Goal: Transaction & Acquisition: Purchase product/service

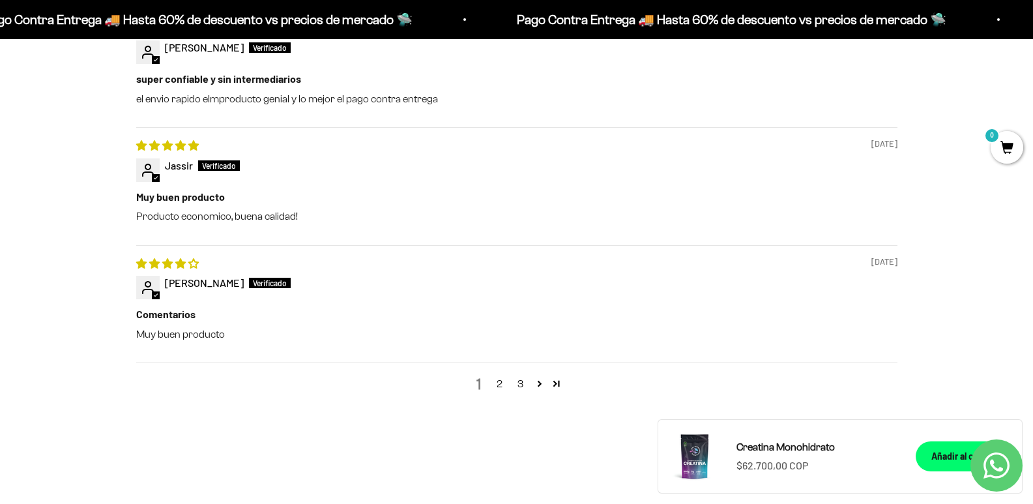
scroll to position [1629, 0]
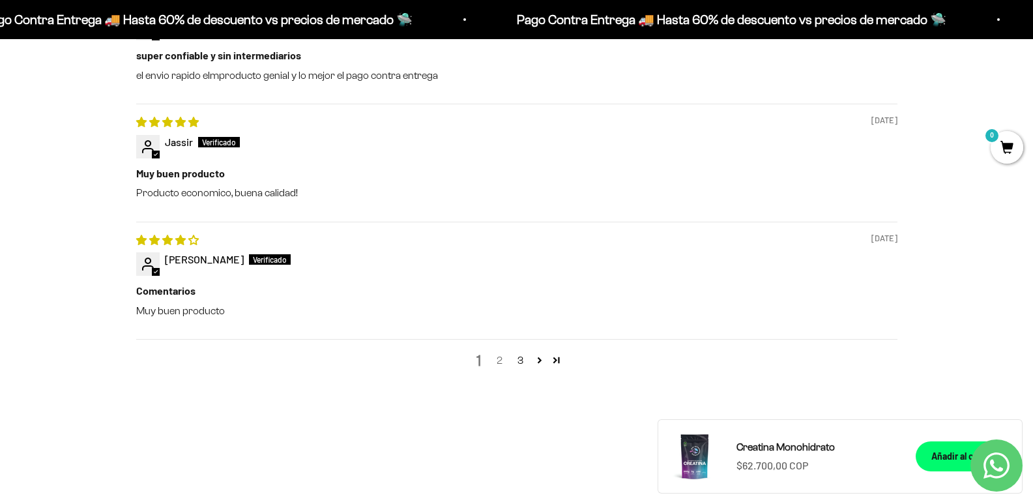
click at [501, 368] on link "2" at bounding box center [499, 360] width 21 height 16
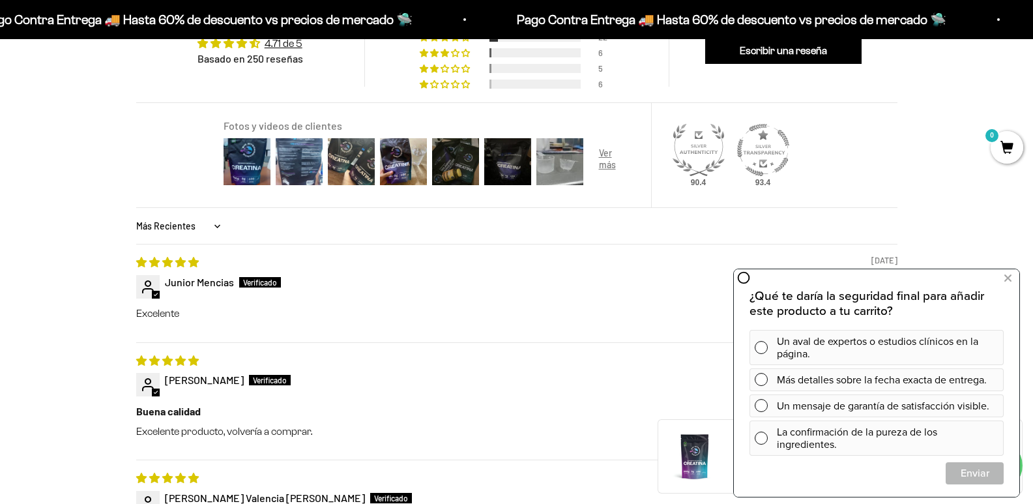
scroll to position [960, 0]
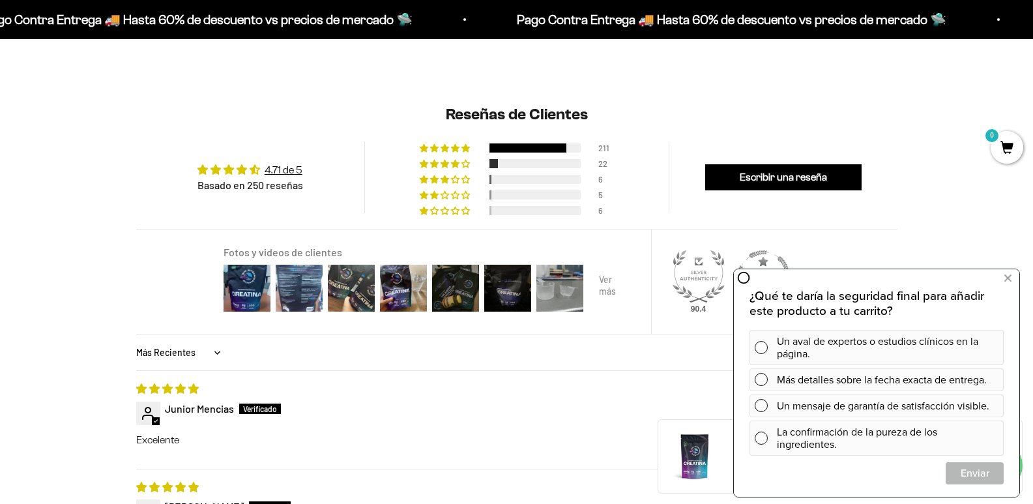
click at [610, 313] on div at bounding box center [612, 288] width 52 height 52
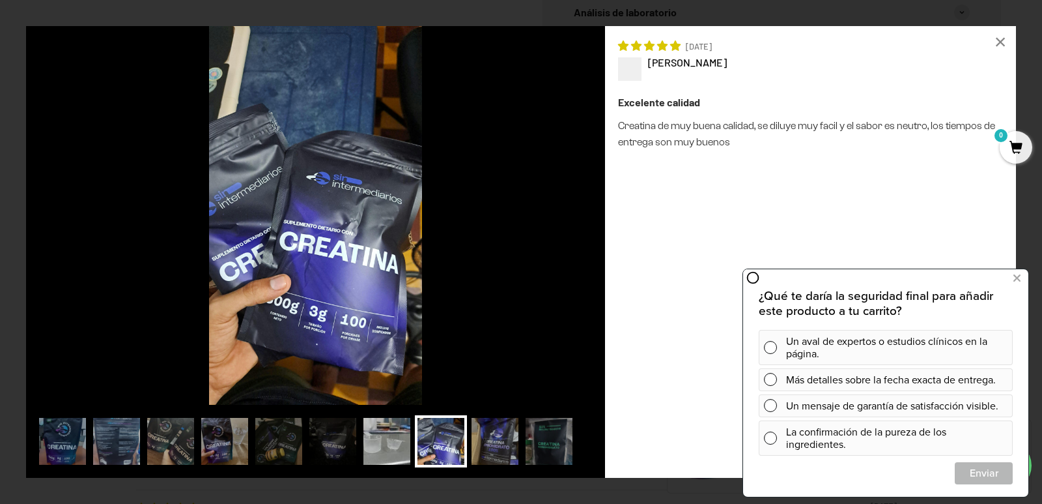
click at [367, 455] on img at bounding box center [387, 441] width 52 height 52
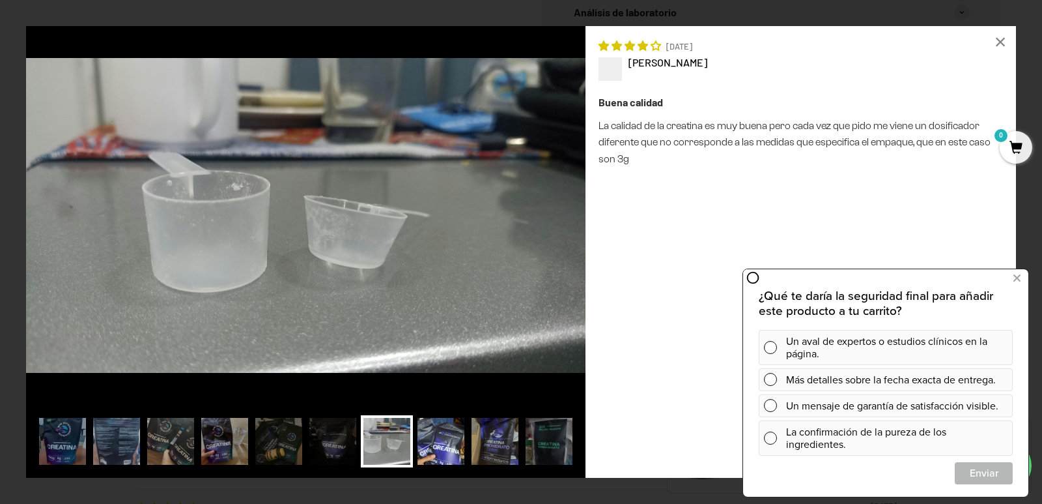
click at [455, 453] on img at bounding box center [441, 441] width 52 height 52
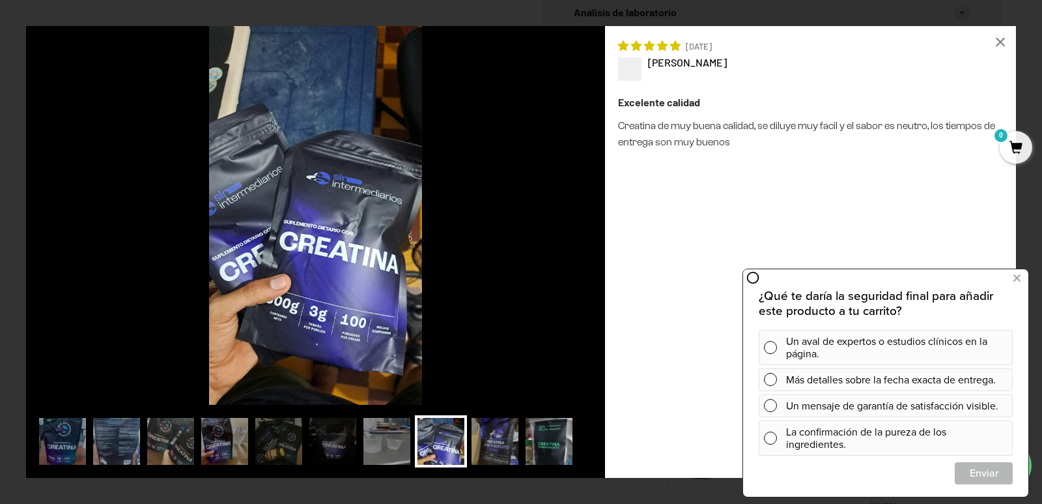
click at [538, 440] on img at bounding box center [549, 441] width 52 height 52
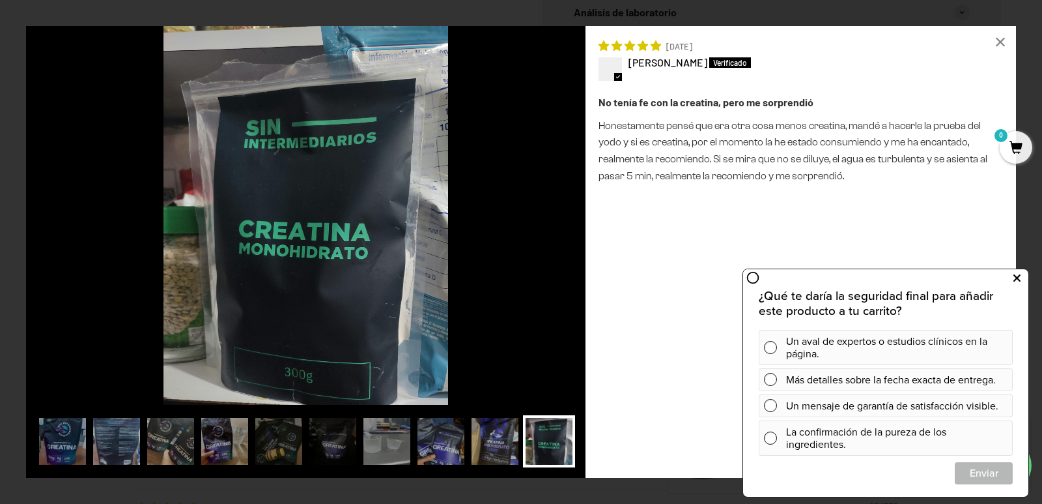
click at [1022, 278] on button at bounding box center [1016, 278] width 23 height 21
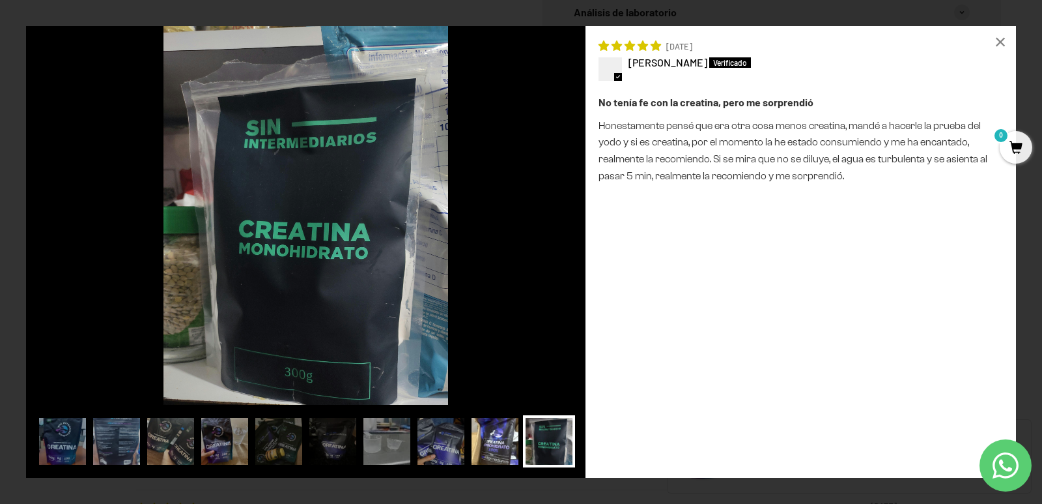
click at [485, 444] on img at bounding box center [495, 441] width 52 height 52
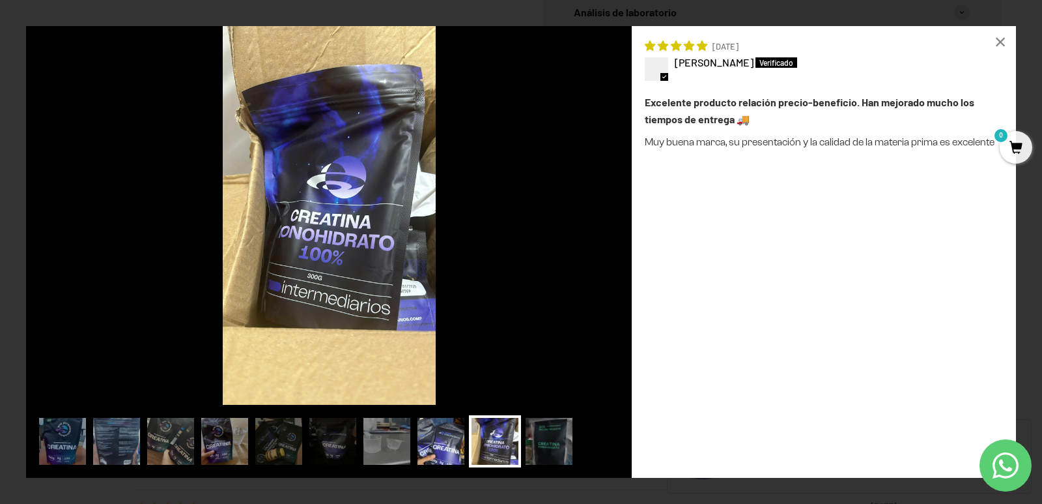
click at [433, 443] on img at bounding box center [441, 441] width 52 height 52
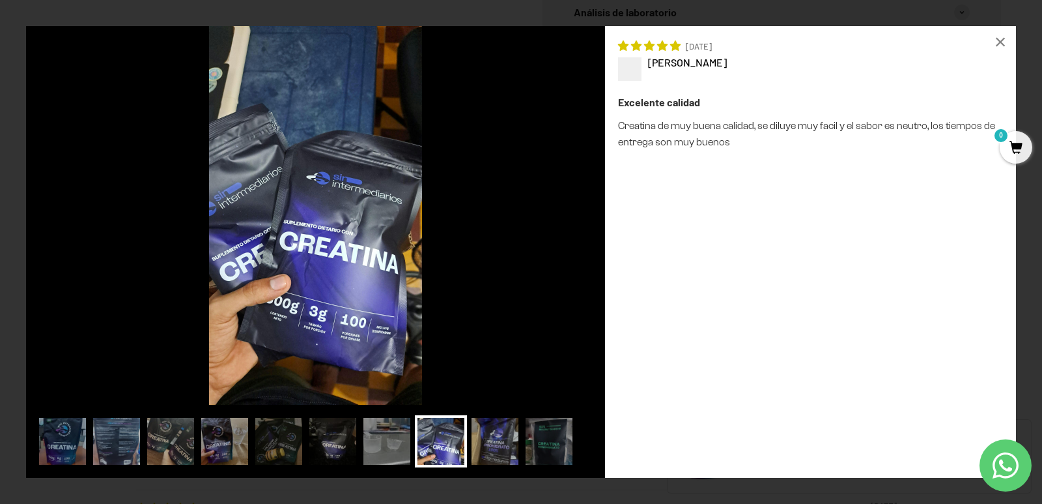
click at [334, 448] on img at bounding box center [333, 441] width 52 height 52
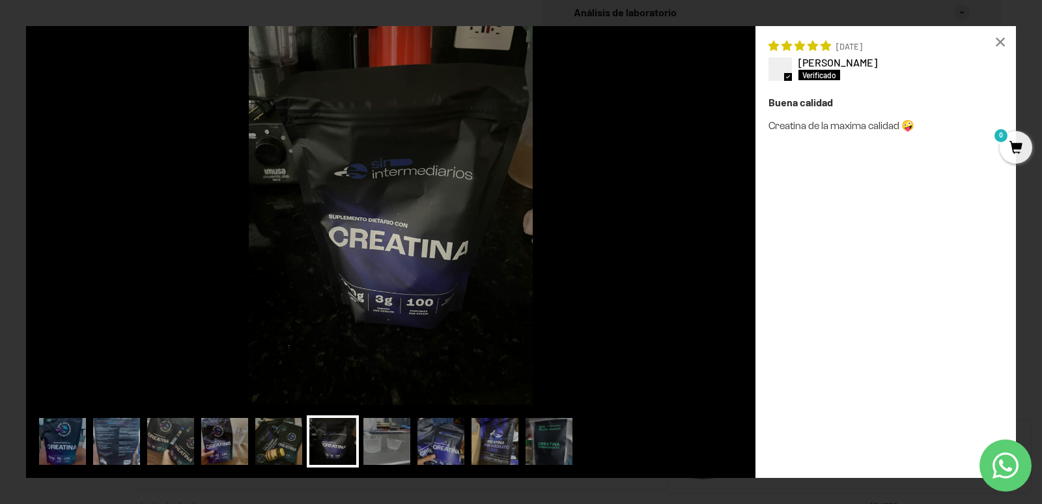
click at [291, 433] on img at bounding box center [279, 441] width 52 height 52
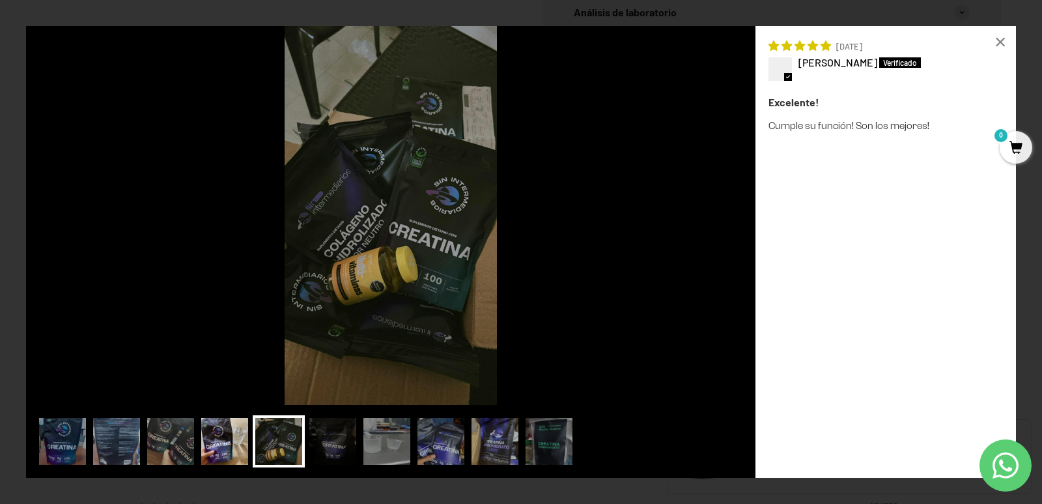
click at [225, 433] on img at bounding box center [225, 441] width 52 height 52
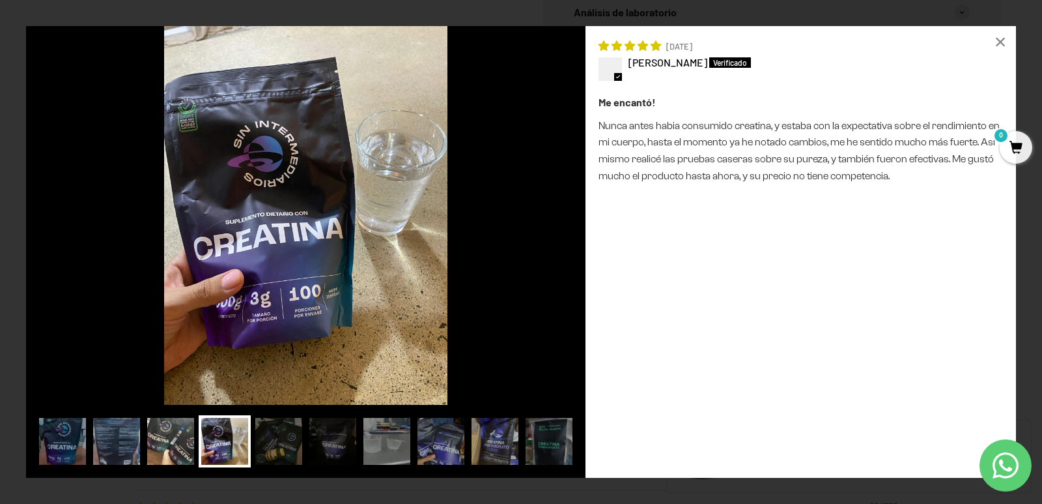
click at [196, 434] on img at bounding box center [171, 441] width 52 height 52
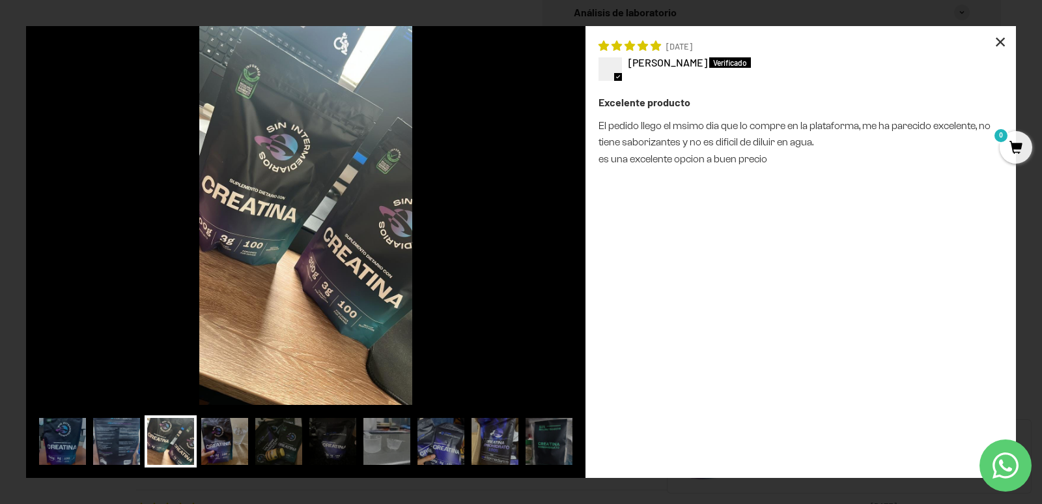
click at [997, 38] on div "×" at bounding box center [1000, 41] width 31 height 31
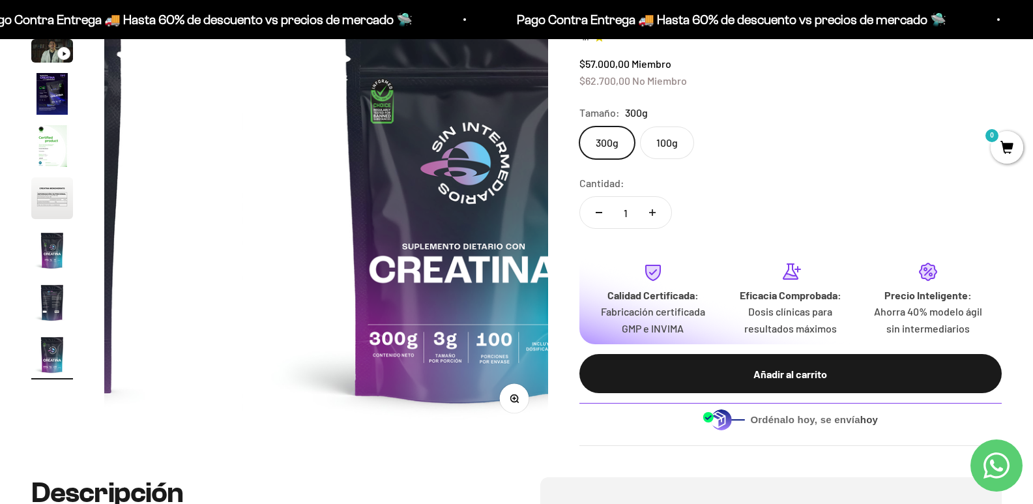
scroll to position [195, 0]
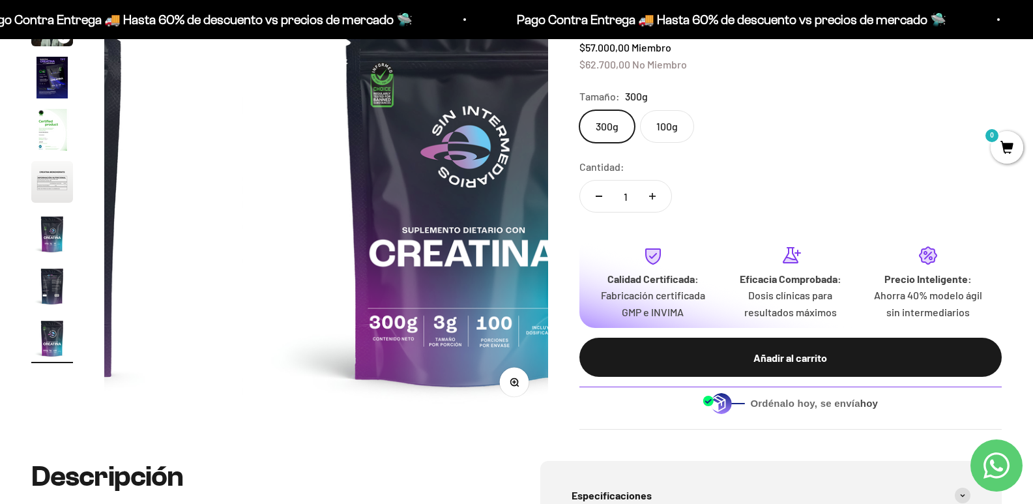
click at [44, 296] on img "Ir al artículo 8" at bounding box center [52, 286] width 42 height 42
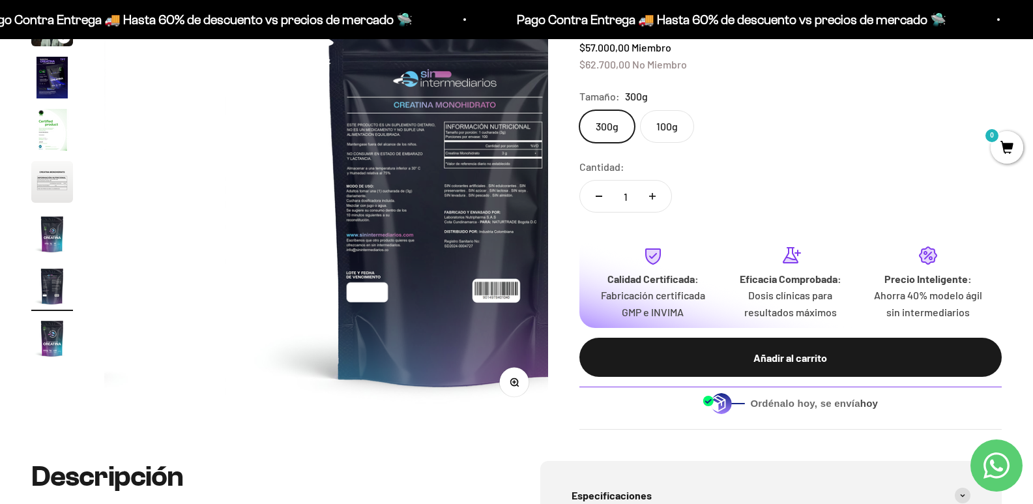
click at [43, 203] on img "Ir al artículo 6" at bounding box center [52, 182] width 42 height 42
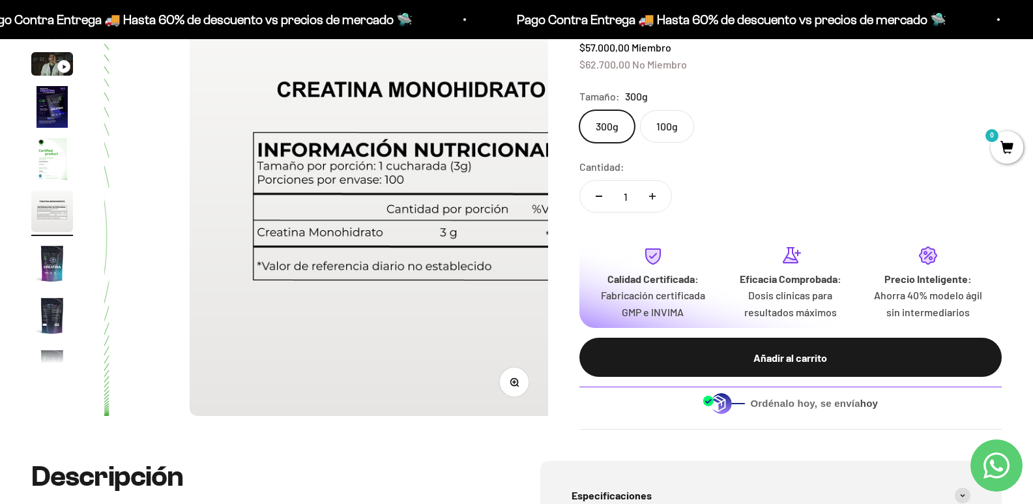
scroll to position [0, 2209]
click at [68, 163] on img "Ir al artículo 5" at bounding box center [52, 159] width 42 height 42
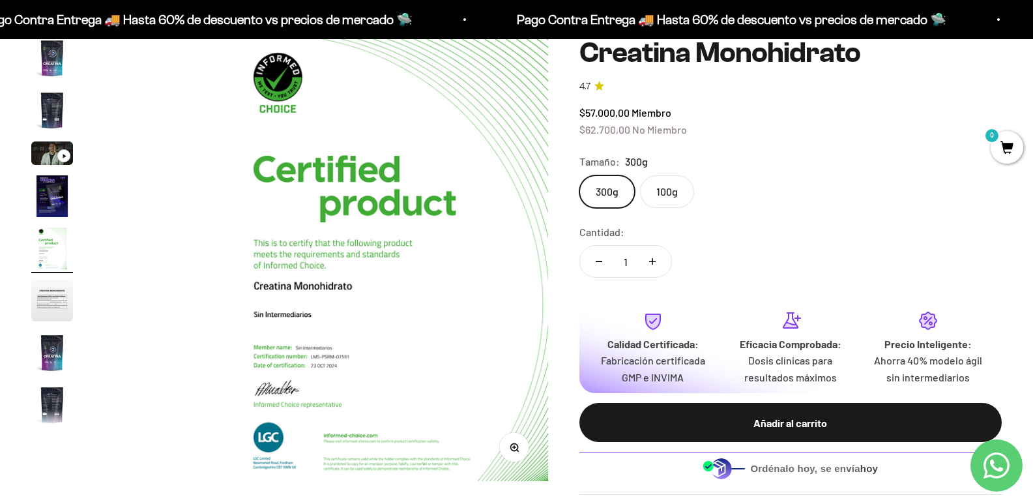
scroll to position [195, 0]
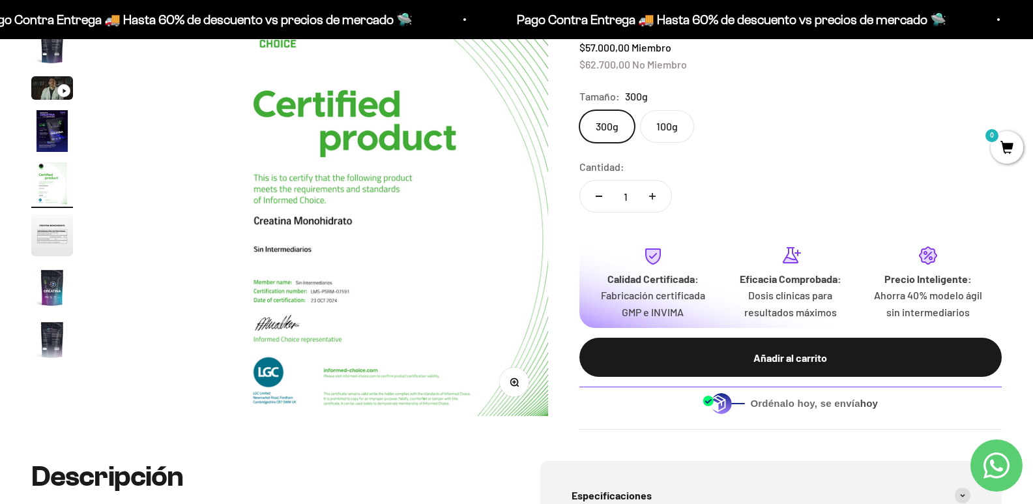
click at [42, 354] on img "Ir al artículo 8" at bounding box center [52, 340] width 42 height 42
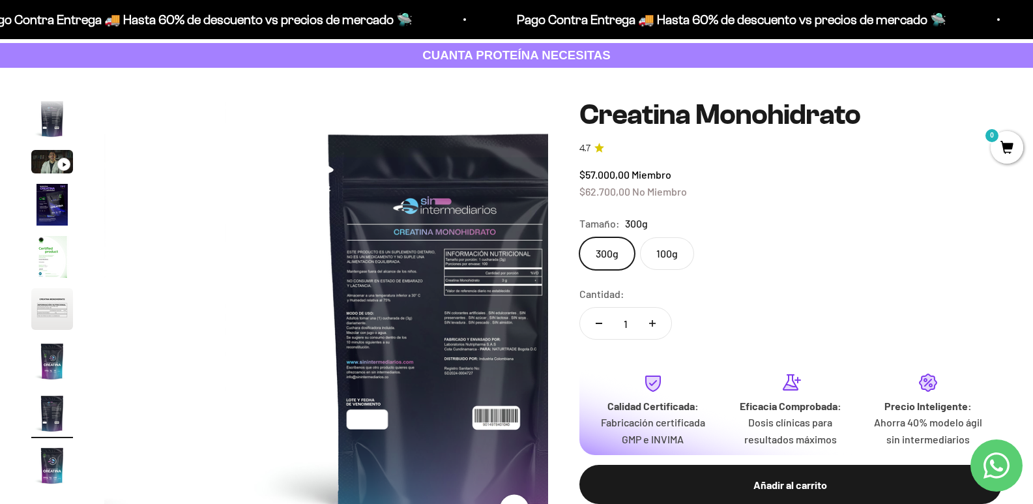
scroll to position [65, 0]
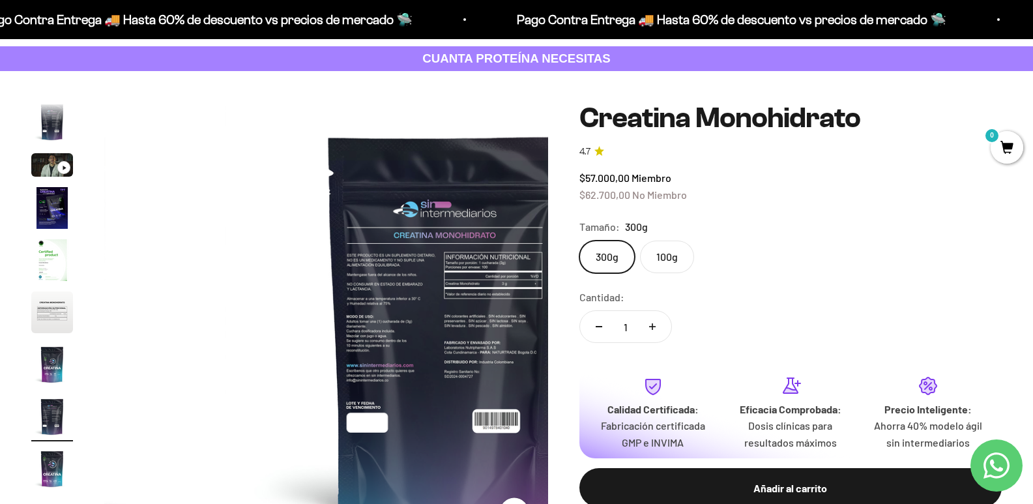
click at [315, 302] on img at bounding box center [447, 324] width 444 height 444
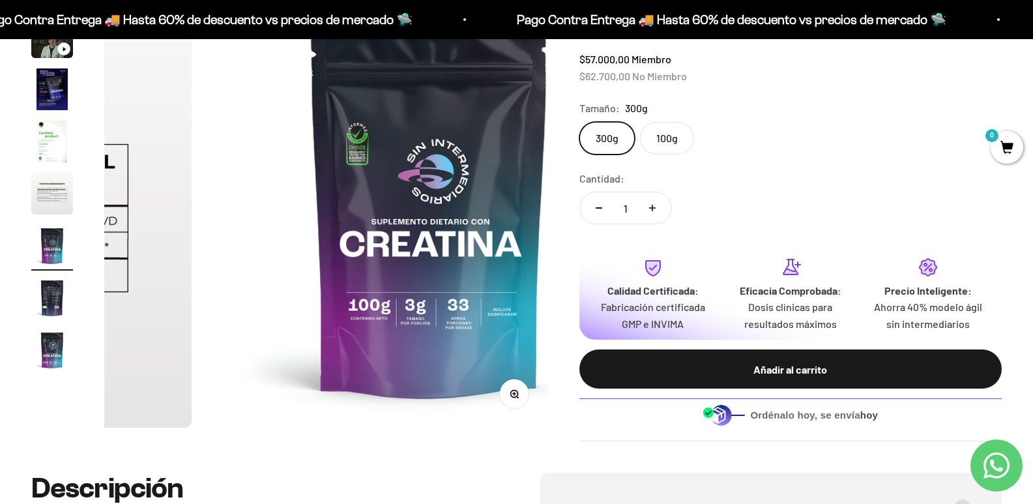
scroll to position [195, 0]
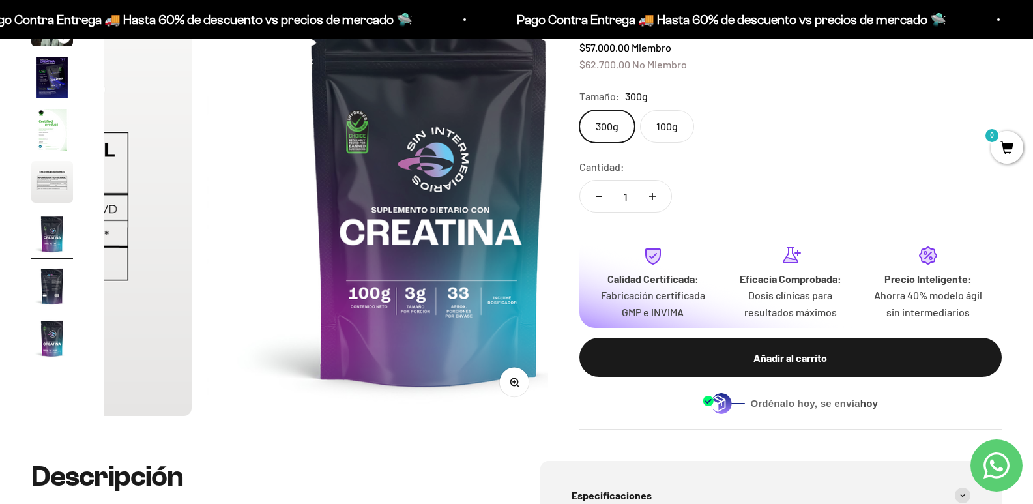
click at [53, 359] on img "Ir al artículo 9" at bounding box center [52, 338] width 42 height 42
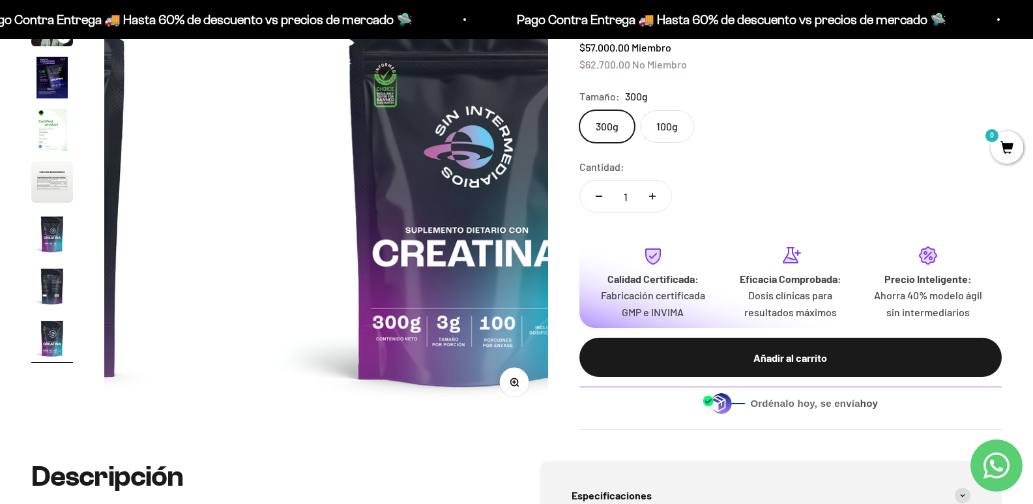
scroll to position [0, 3534]
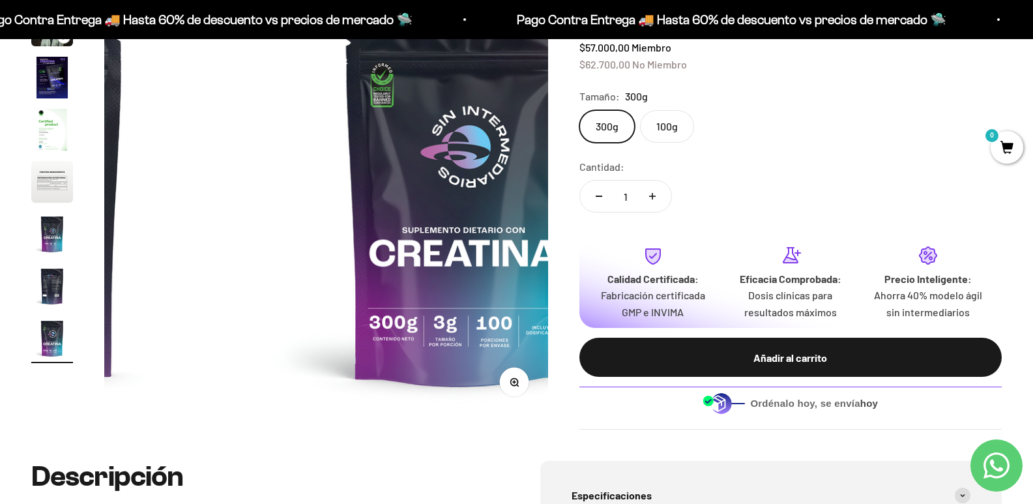
click at [62, 95] on img "Ir al artículo 4" at bounding box center [52, 78] width 42 height 42
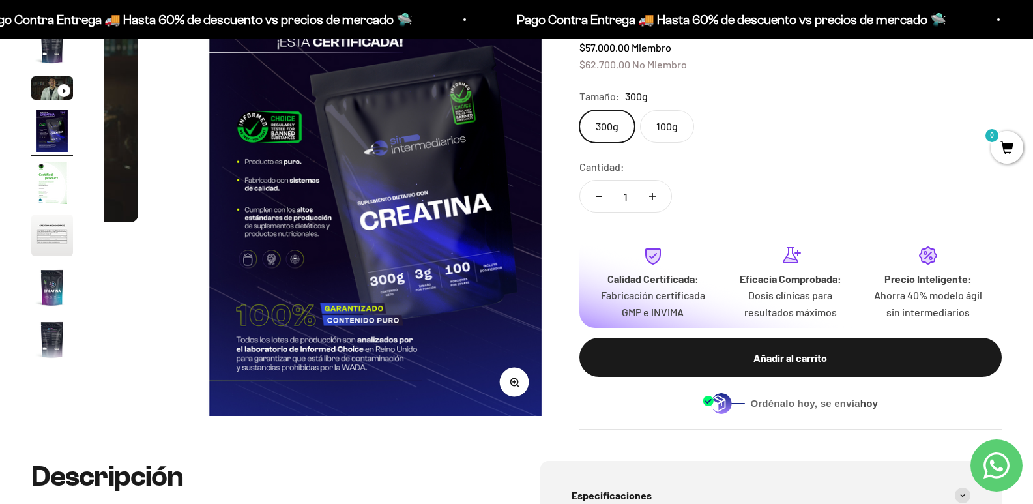
scroll to position [0, 1325]
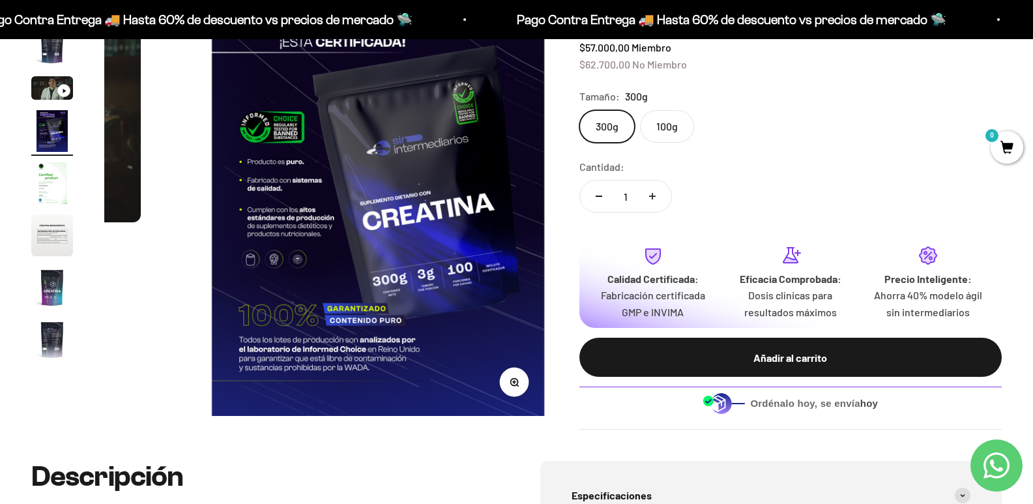
click at [49, 354] on img "Ir al artículo 8" at bounding box center [52, 340] width 42 height 42
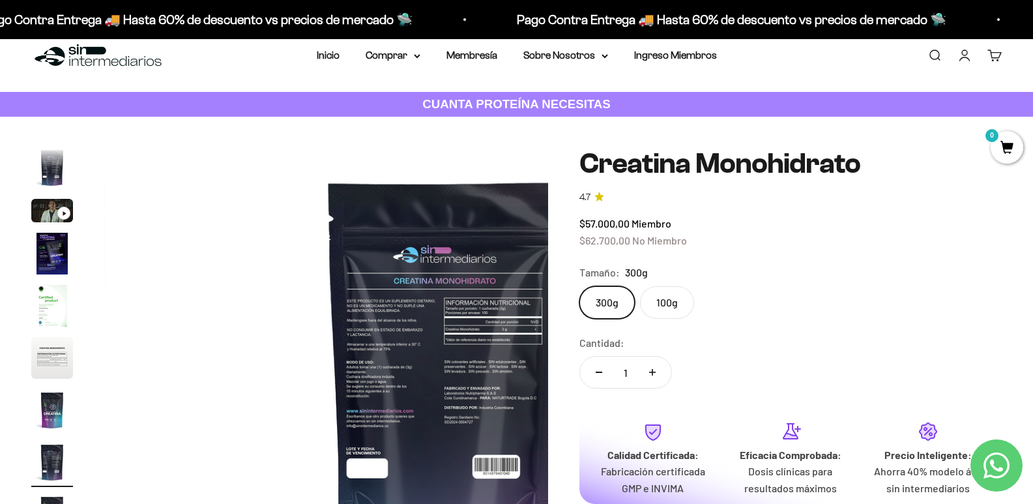
scroll to position [0, 0]
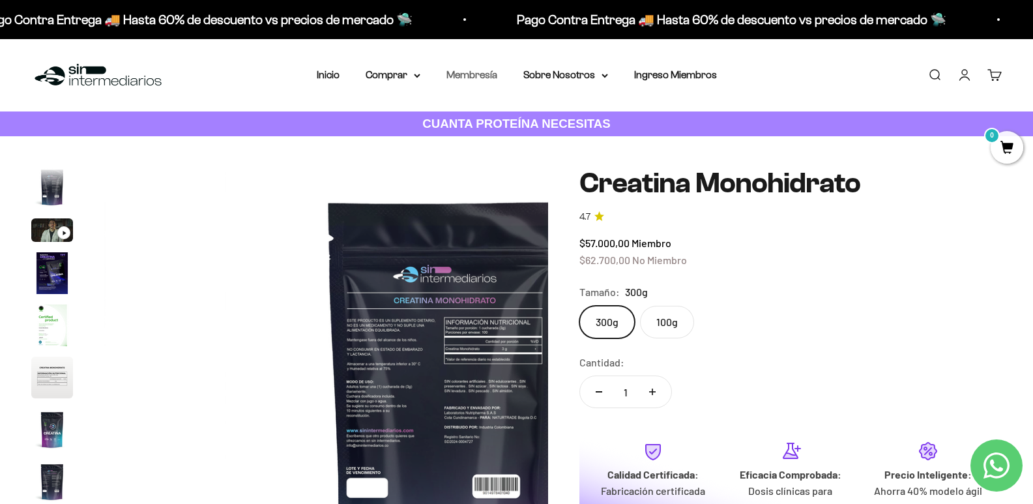
click at [461, 70] on link "Membresía" at bounding box center [471, 74] width 51 height 11
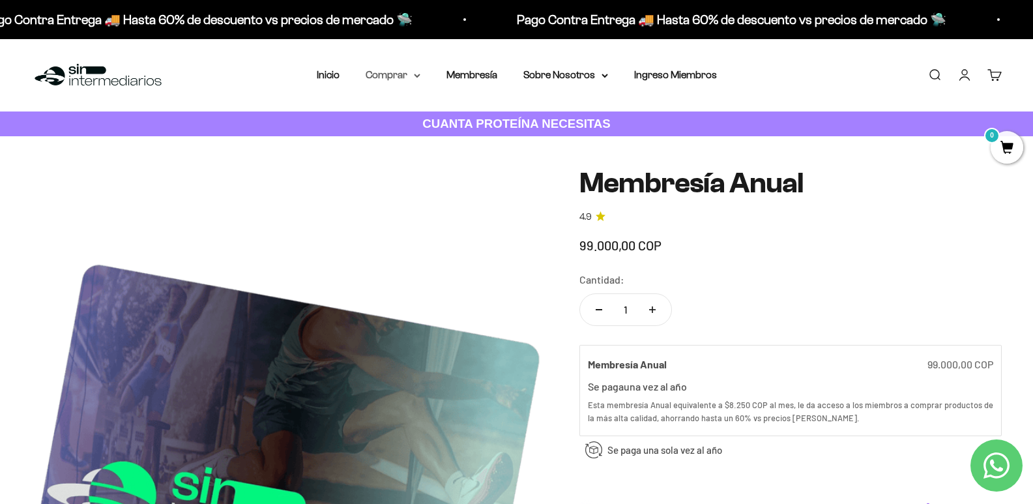
click at [392, 81] on summary "Comprar" at bounding box center [392, 74] width 55 height 17
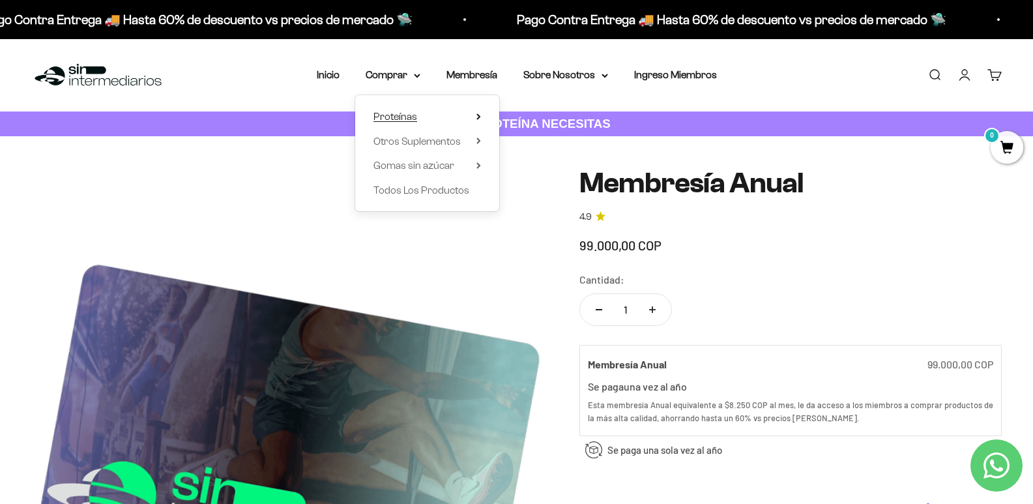
click at [425, 111] on summary "Proteínas" at bounding box center [426, 116] width 107 height 17
click at [806, 267] on safe-sticky "Membresía Anual 4.9 99.000,00 COP Calidad de líder, precio inteligente. ¿Cómo l…" at bounding box center [790, 410] width 422 height 487
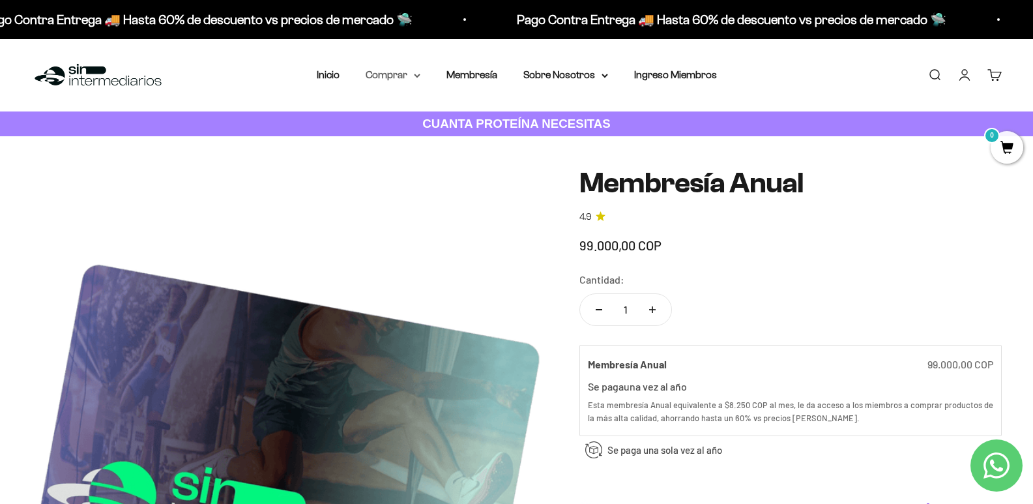
click at [390, 79] on summary "Comprar" at bounding box center [392, 74] width 55 height 17
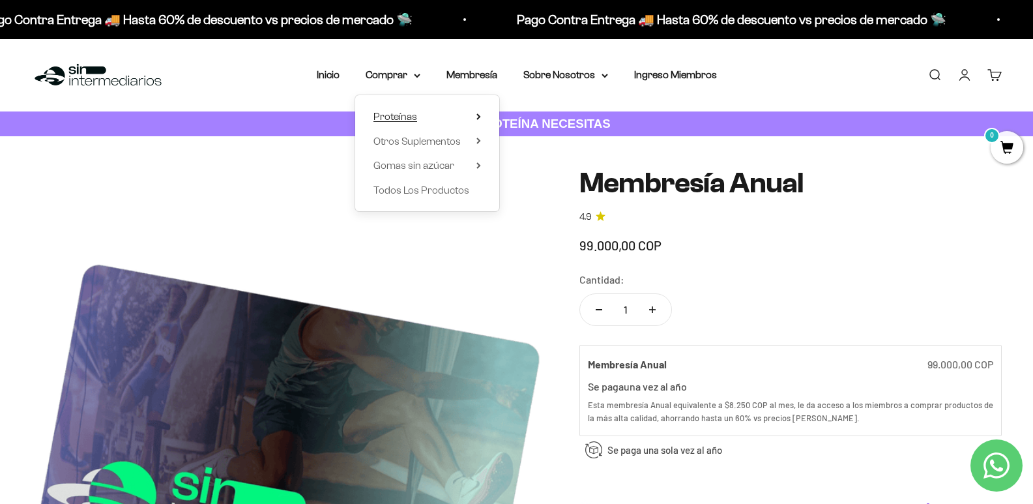
click at [386, 117] on span "Proteínas" at bounding box center [395, 116] width 44 height 11
click at [535, 140] on span "Whey" at bounding box center [530, 140] width 27 height 11
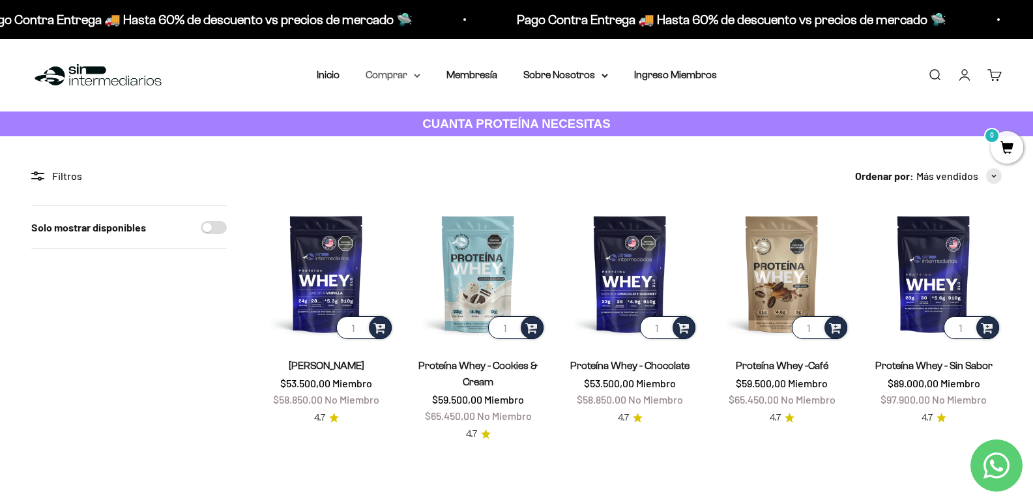
click at [401, 74] on summary "Comprar" at bounding box center [392, 74] width 55 height 17
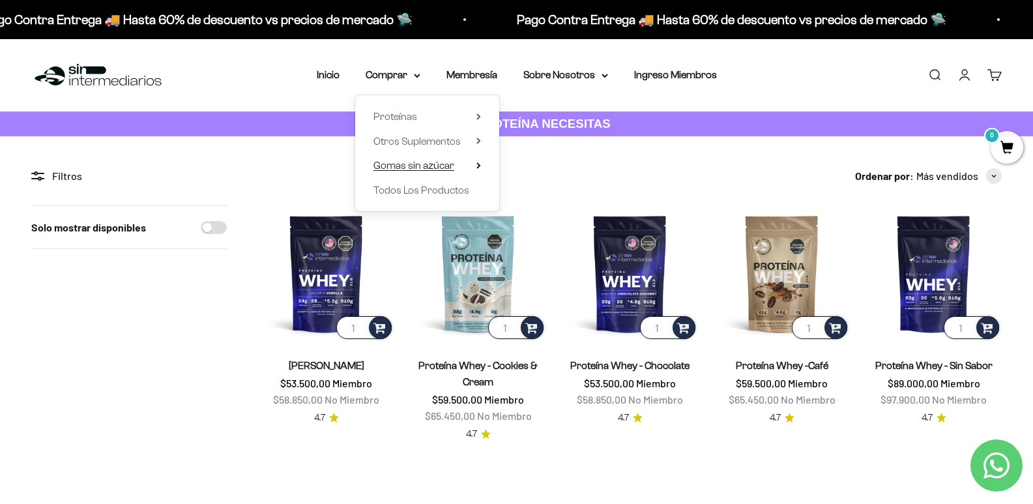
click at [395, 166] on span "Gomas sin azúcar" at bounding box center [413, 165] width 81 height 11
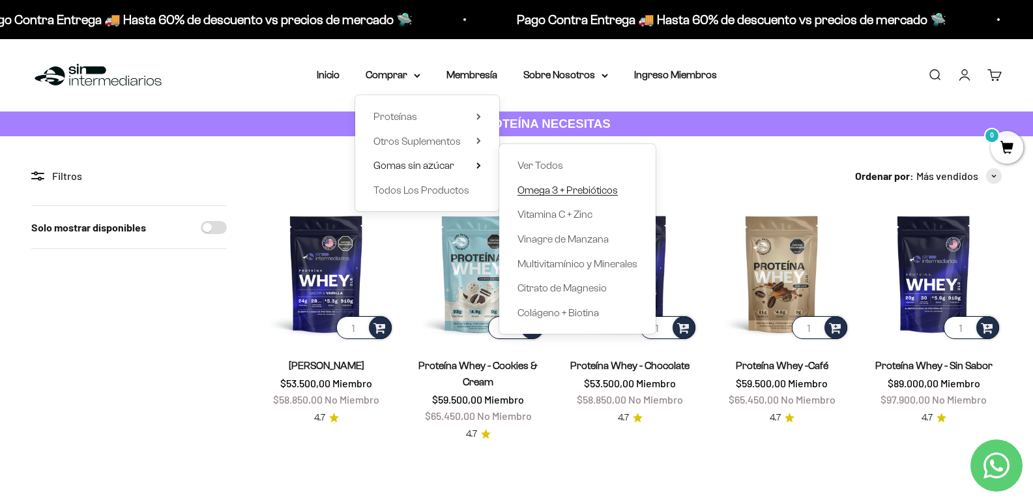
click at [593, 188] on span "Omega 3 + Prebióticos" at bounding box center [567, 189] width 100 height 11
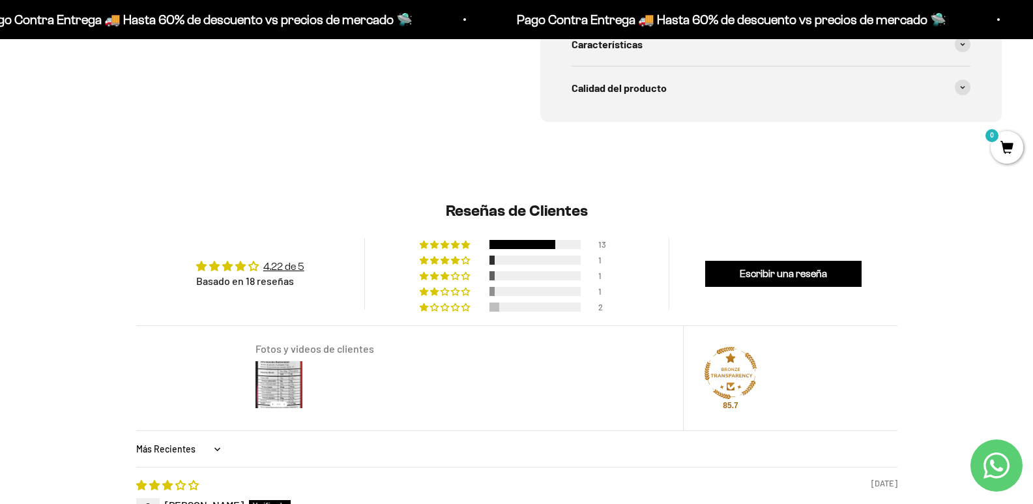
scroll to position [782, 0]
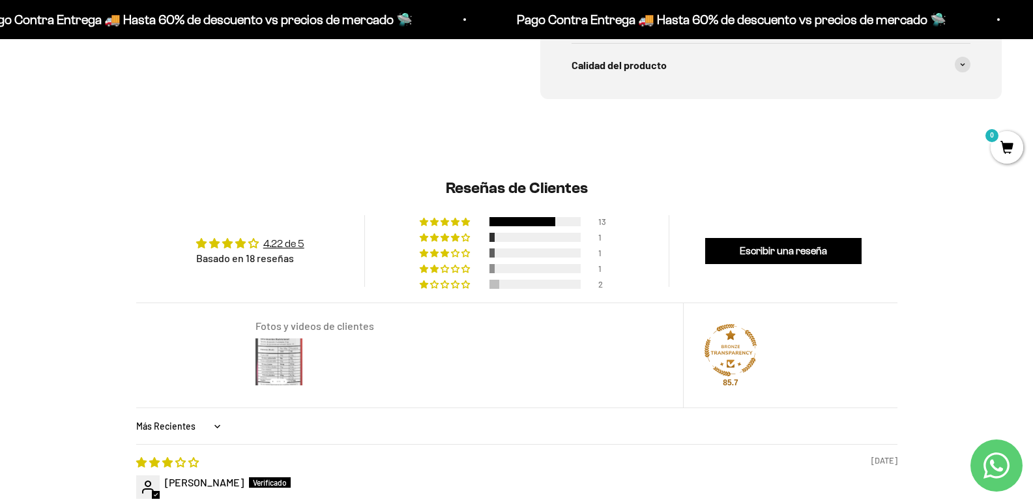
click at [271, 360] on img at bounding box center [279, 361] width 52 height 52
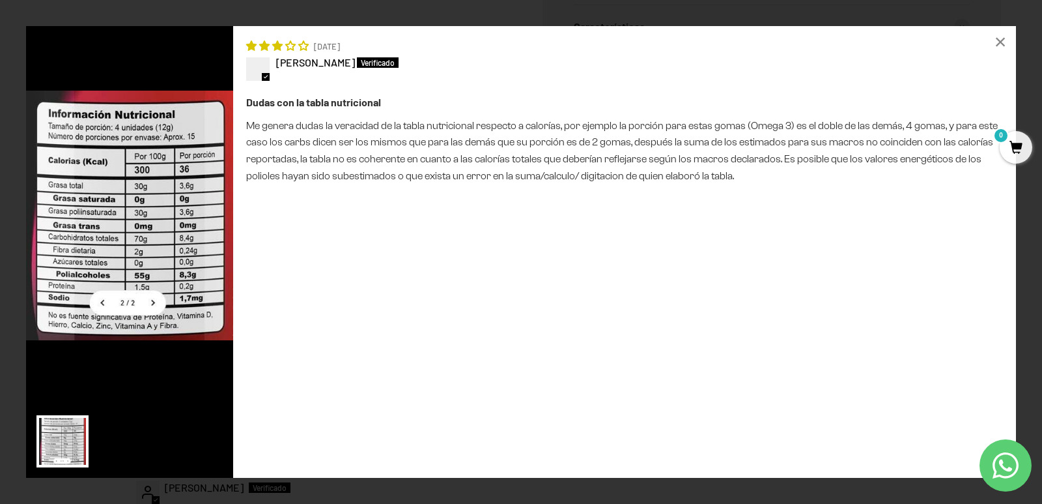
click at [925, 218] on div "Dudas con la tabla nutricional Me genera dudas la veracidad de la tabla nutrici…" at bounding box center [624, 279] width 757 height 371
click at [1018, 40] on div "Loading... × 09/11/2025 Aminta Dudas con la tabla nutricional" at bounding box center [521, 252] width 1042 height 504
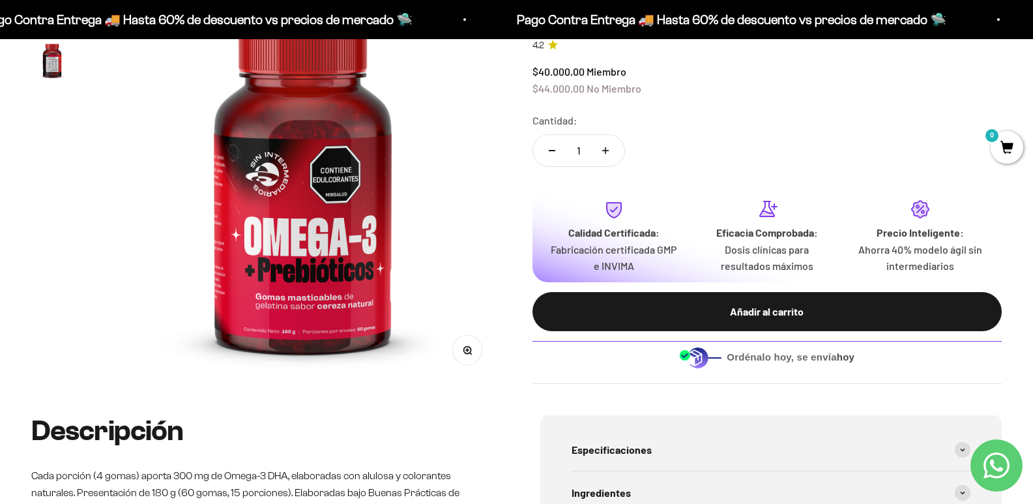
scroll to position [195, 0]
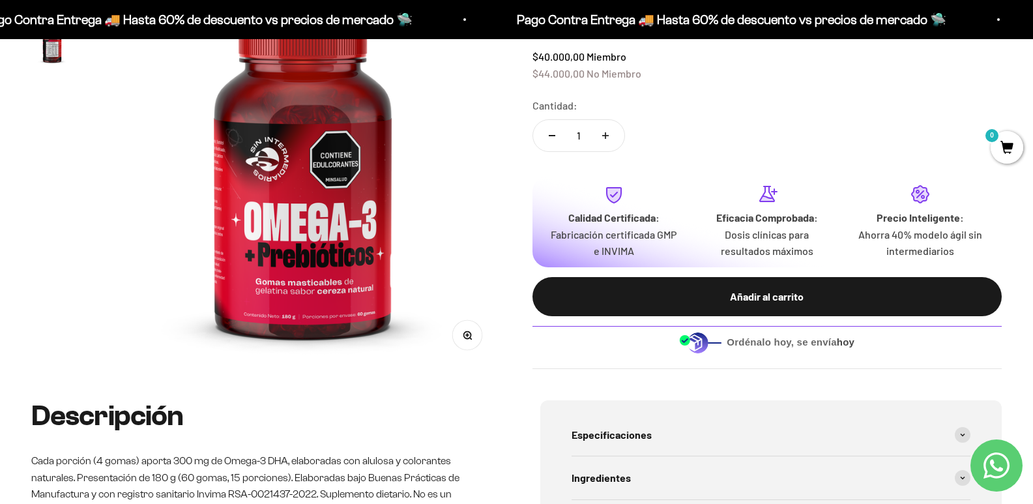
click at [634, 217] on strong "Calidad Certificada:" at bounding box center [613, 217] width 91 height 12
click at [621, 193] on icon at bounding box center [613, 195] width 14 height 15
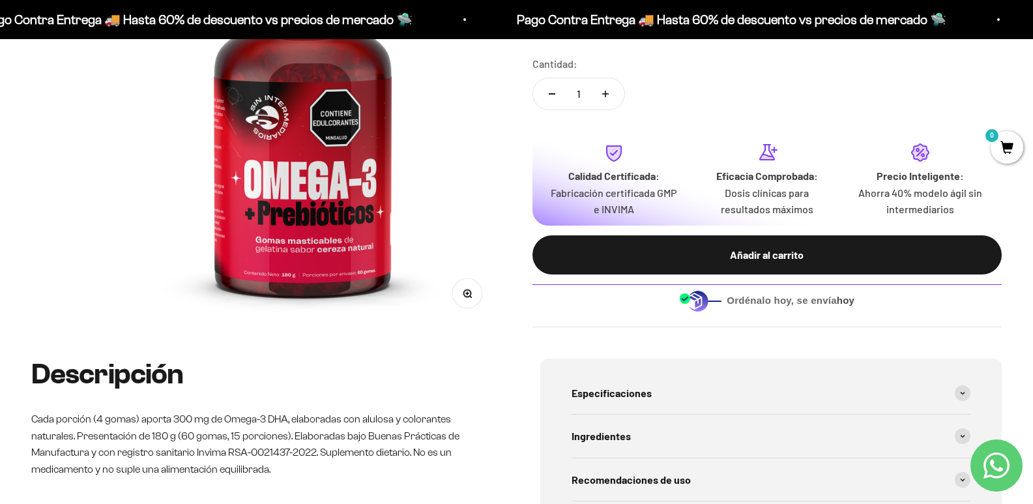
scroll to position [261, 0]
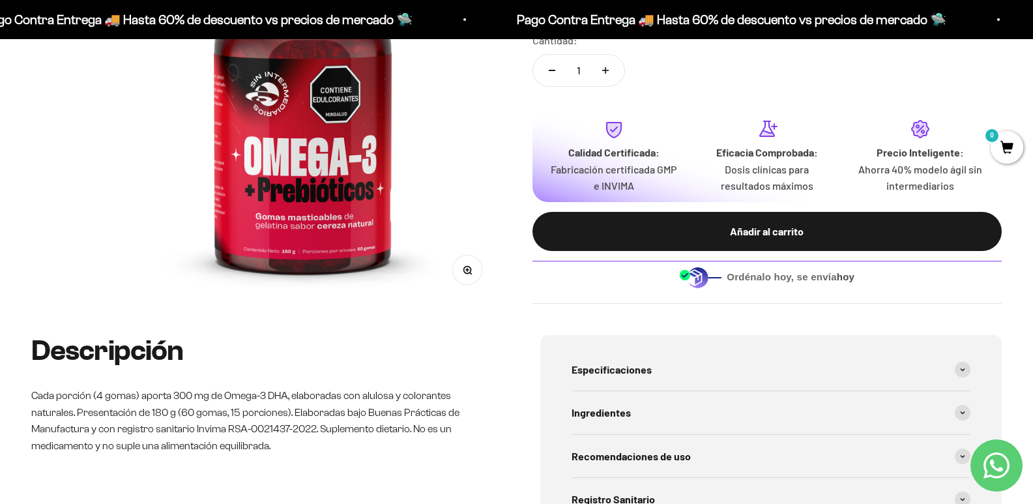
click at [796, 272] on span "Ordénalo hoy, se envía hoy" at bounding box center [790, 277] width 128 height 14
click at [698, 266] on img at bounding box center [700, 276] width 42 height 21
click at [706, 276] on img at bounding box center [700, 276] width 42 height 21
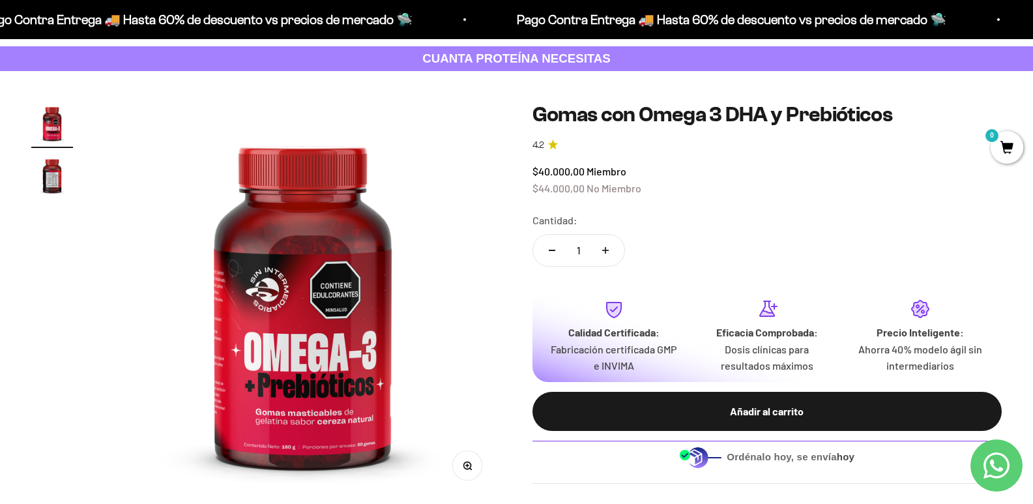
scroll to position [0, 0]
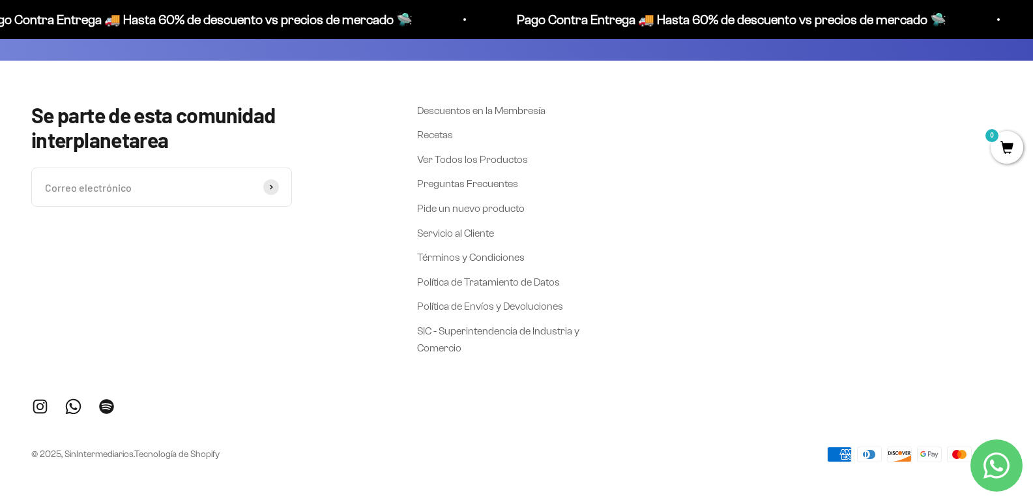
scroll to position [2890, 0]
